Goal: Find specific page/section: Find specific page/section

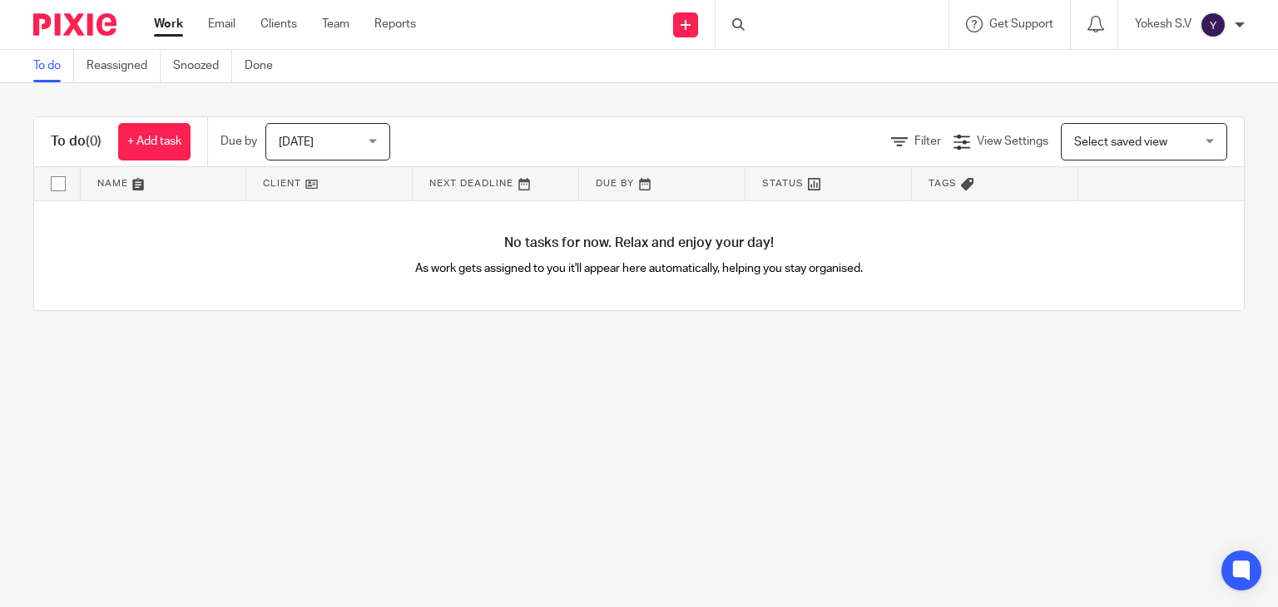
click at [767, 25] on div at bounding box center [832, 24] width 233 height 49
click at [763, 25] on div at bounding box center [832, 24] width 233 height 49
click at [751, 23] on div at bounding box center [832, 24] width 233 height 49
click at [759, 23] on input "Search" at bounding box center [824, 27] width 150 height 15
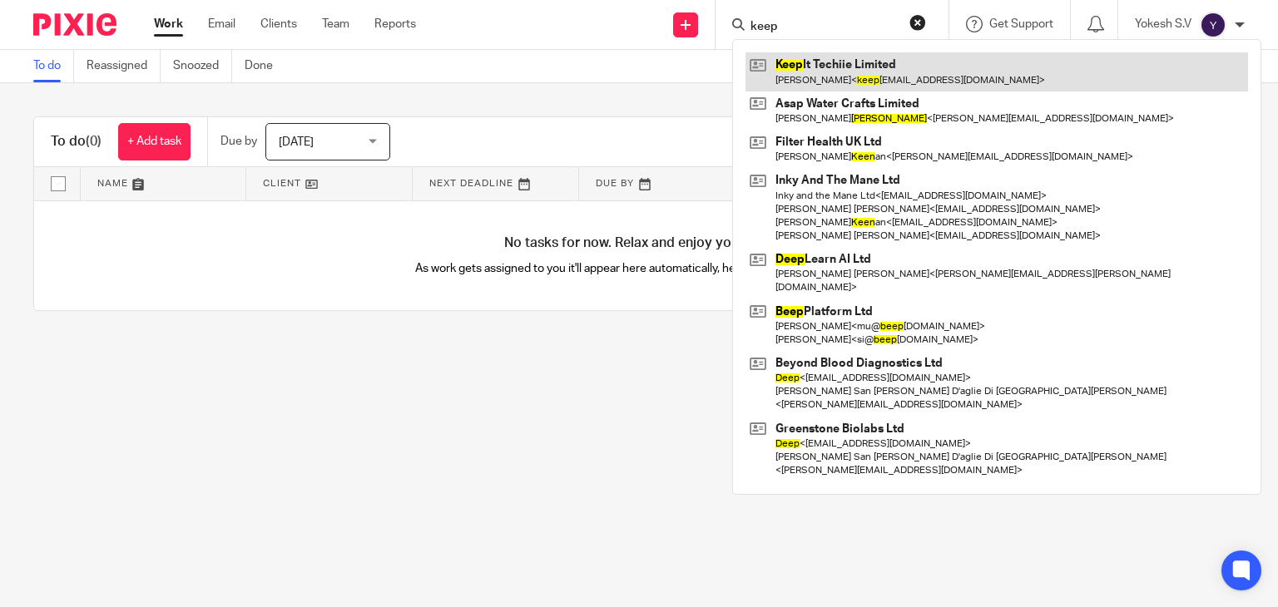
type input "keep"
click at [854, 85] on link at bounding box center [997, 71] width 503 height 38
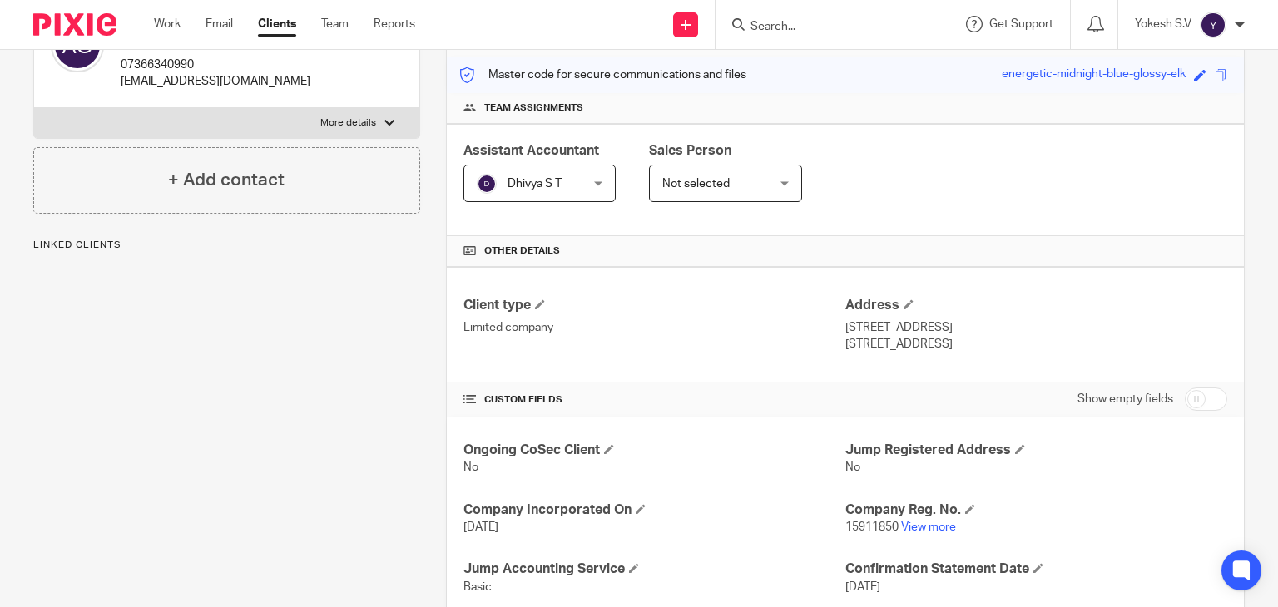
scroll to position [206, 0]
click at [912, 518] on p "15911850 View more" at bounding box center [1036, 526] width 382 height 17
click at [915, 525] on link "View more" at bounding box center [928, 527] width 55 height 12
